Goal: Transaction & Acquisition: Purchase product/service

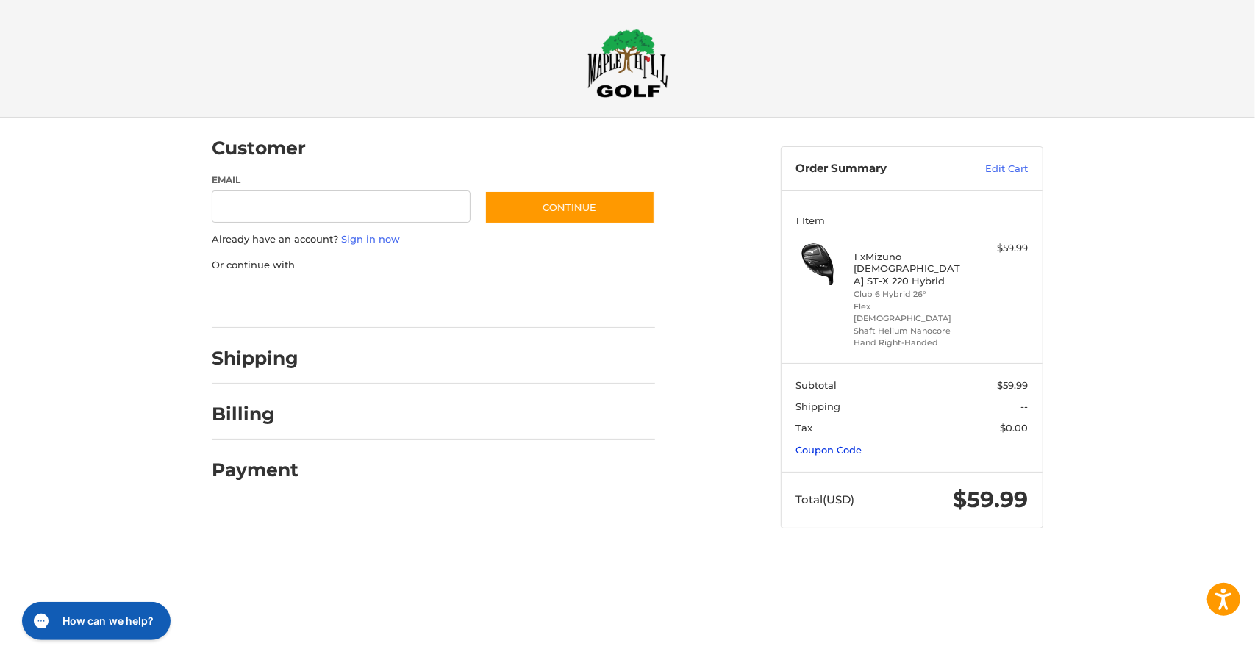
click at [840, 444] on link "Coupon Code" at bounding box center [829, 450] width 66 height 12
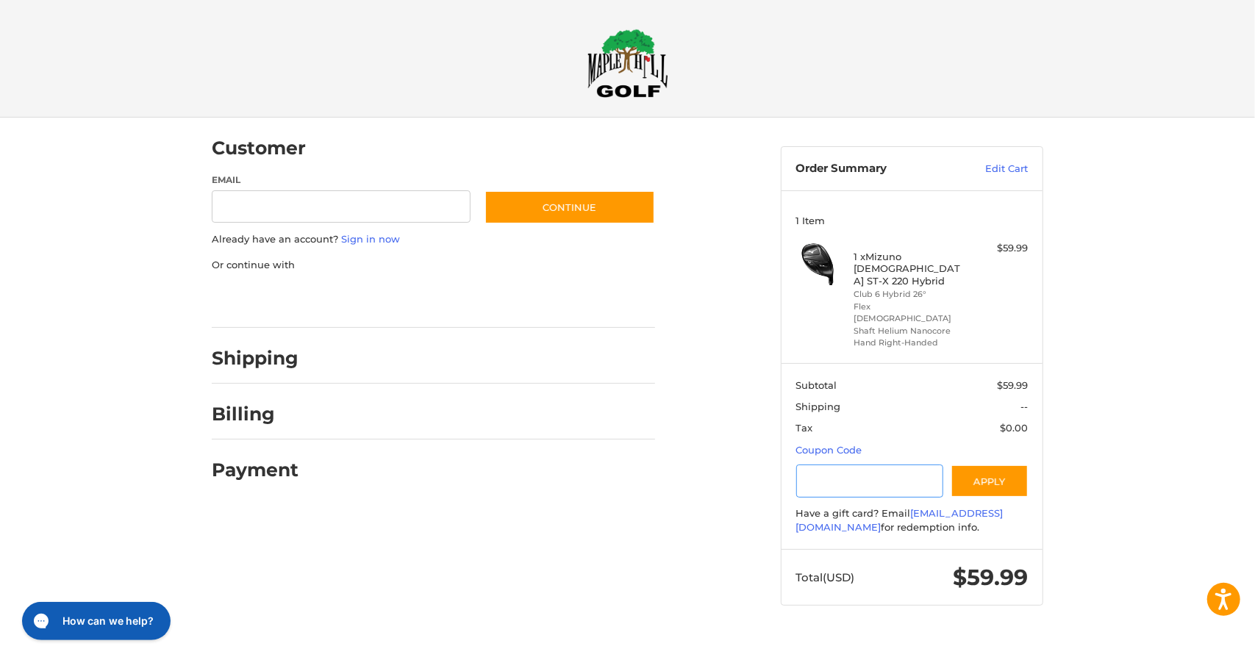
drag, startPoint x: 841, startPoint y: 459, endPoint x: 845, endPoint y: 452, distance: 8.6
click at [844, 465] on input "Gift Certificate or Coupon Code" at bounding box center [870, 481] width 148 height 33
type input "*******"
click at [973, 465] on button "Apply" at bounding box center [990, 481] width 78 height 33
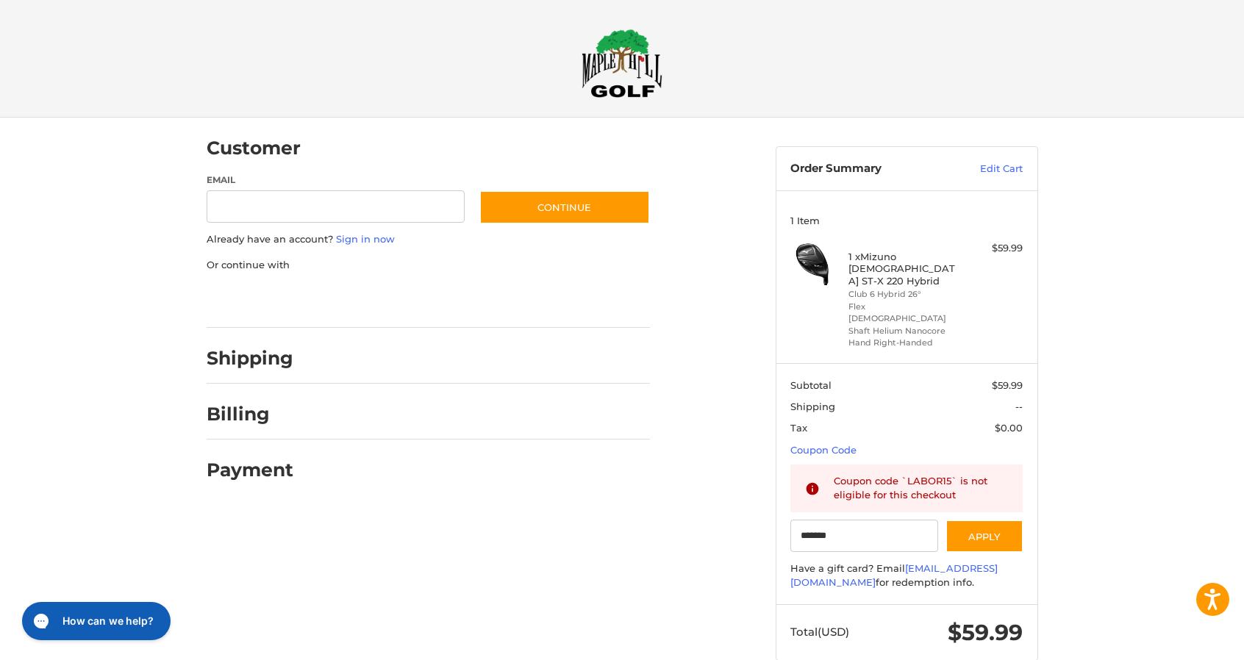
click at [650, 64] on img at bounding box center [622, 63] width 81 height 69
